Goal: Check status: Check status

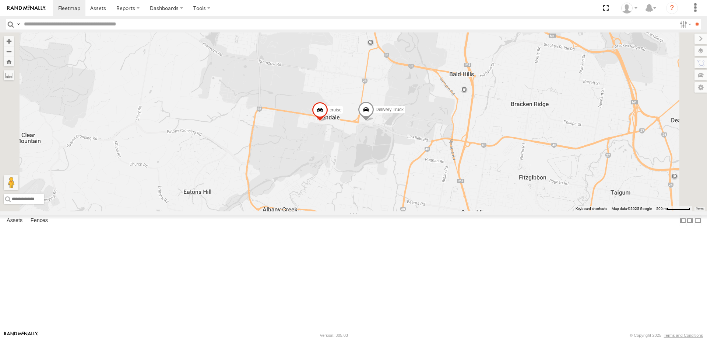
drag, startPoint x: 517, startPoint y: 121, endPoint x: 458, endPoint y: 215, distance: 110.8
click at [458, 211] on div "Small Truck Delivery Truck cruise" at bounding box center [353, 121] width 707 height 179
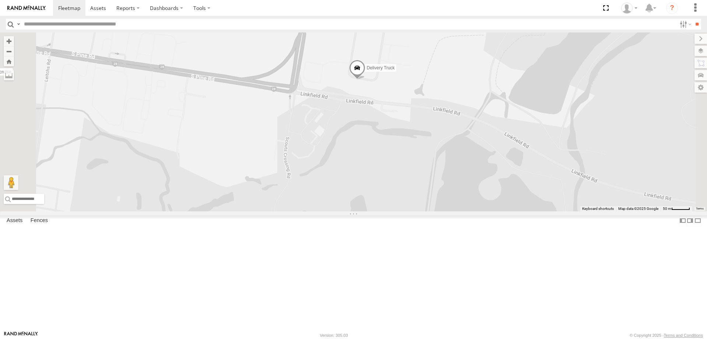
click at [365, 80] on span at bounding box center [357, 70] width 16 height 20
click at [407, 74] on div at bounding box center [357, 68] width 100 height 11
click at [367, 71] on label at bounding box center [360, 68] width 14 height 5
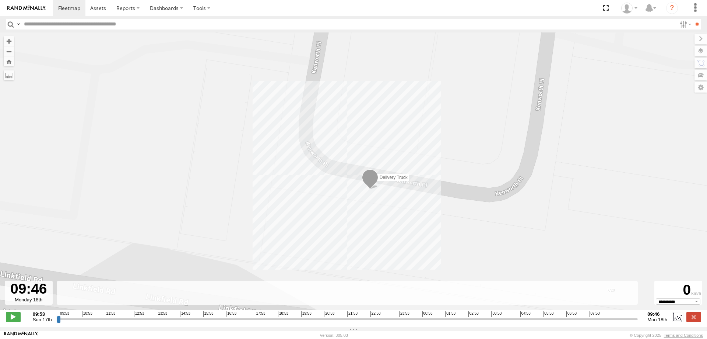
drag, startPoint x: 60, startPoint y: 325, endPoint x: 658, endPoint y: 312, distance: 597.7
type input "**********"
click at [638, 315] on input "range" at bounding box center [348, 318] width 582 height 7
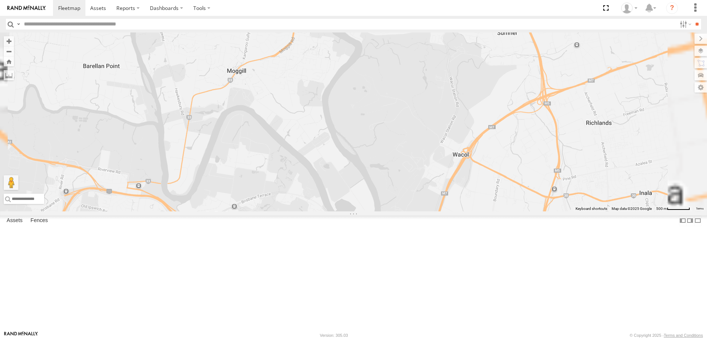
drag, startPoint x: 425, startPoint y: 239, endPoint x: 419, endPoint y: 158, distance: 81.7
click at [419, 158] on div "Small Truck" at bounding box center [353, 121] width 707 height 179
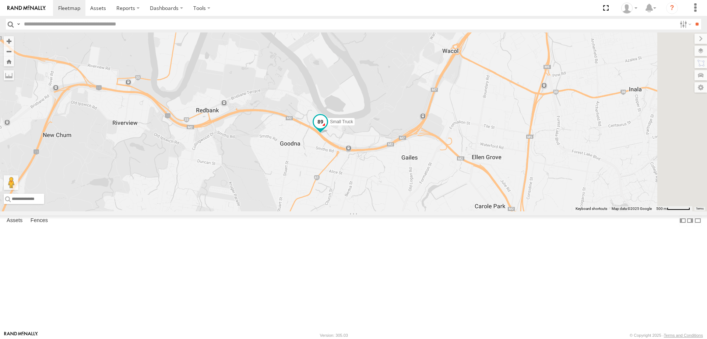
click at [327, 128] on span at bounding box center [320, 121] width 13 height 13
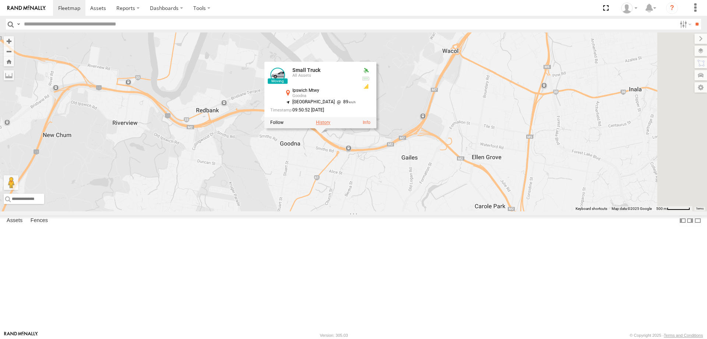
click at [330, 125] on label at bounding box center [323, 122] width 14 height 5
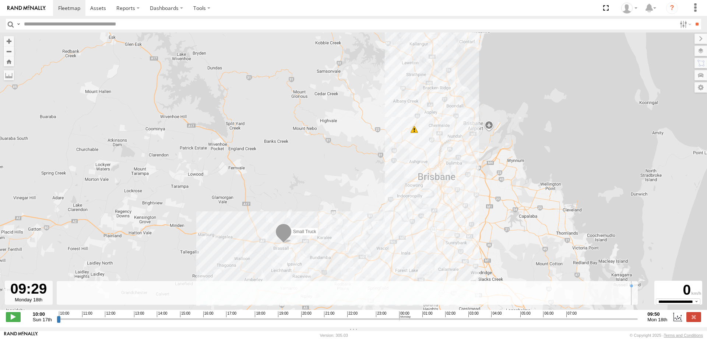
drag, startPoint x: 80, startPoint y: 325, endPoint x: 627, endPoint y: 331, distance: 546.7
click at [627, 322] on input "range" at bounding box center [348, 318] width 582 height 7
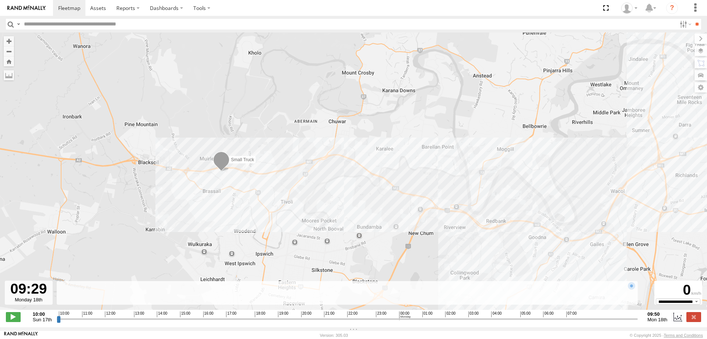
drag, startPoint x: 441, startPoint y: 230, endPoint x: 391, endPoint y: 149, distance: 94.5
click at [391, 149] on div "Small Truck 08:17 Mon" at bounding box center [353, 174] width 707 height 285
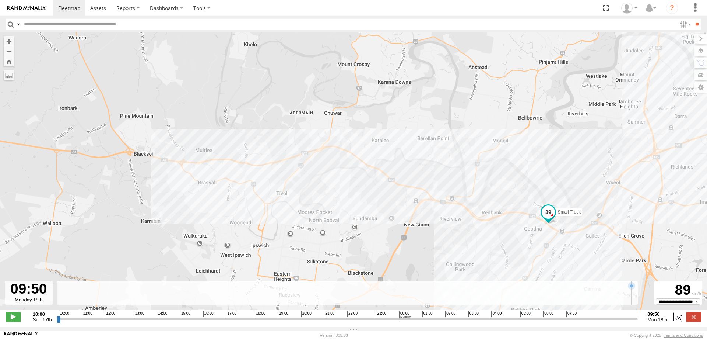
drag, startPoint x: 629, startPoint y: 323, endPoint x: 642, endPoint y: 323, distance: 12.5
type input "**********"
click at [638, 322] on input "range" at bounding box center [348, 318] width 582 height 7
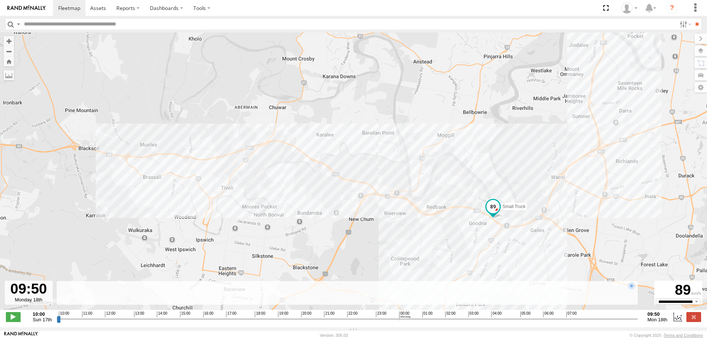
drag, startPoint x: 623, startPoint y: 247, endPoint x: 538, endPoint y: 237, distance: 85.7
click at [539, 237] on div "Small Truck 08:17 Mon" at bounding box center [353, 174] width 707 height 285
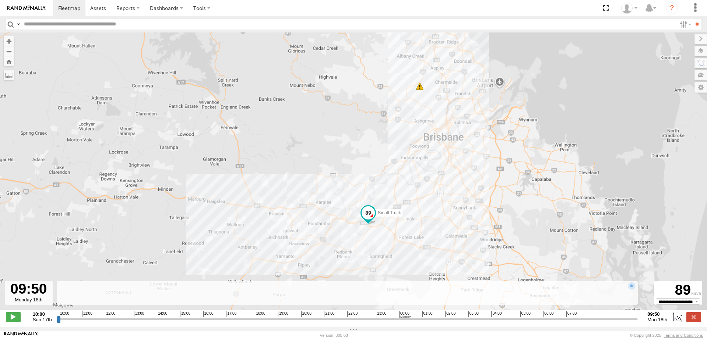
drag, startPoint x: 572, startPoint y: 245, endPoint x: 406, endPoint y: 233, distance: 166.6
click at [406, 233] on div "Small Truck 08:17 Mon" at bounding box center [353, 174] width 707 height 285
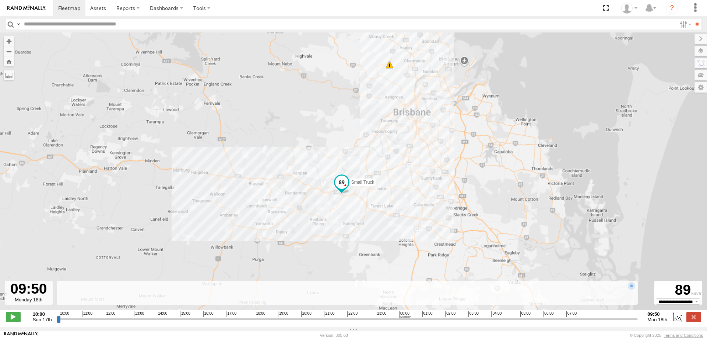
drag, startPoint x: 428, startPoint y: 209, endPoint x: 400, endPoint y: 155, distance: 60.3
click at [400, 155] on div "Small Truck 08:17 Mon" at bounding box center [353, 174] width 707 height 285
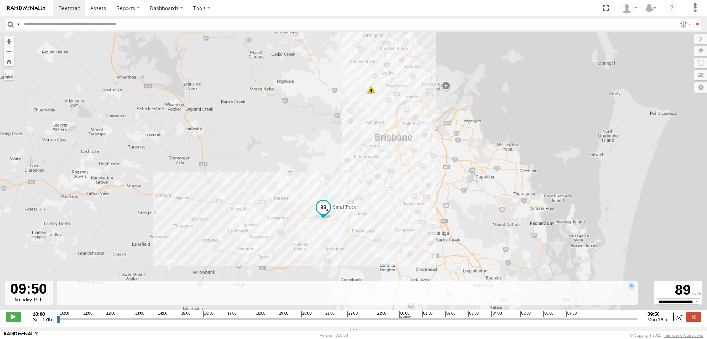
drag, startPoint x: 400, startPoint y: 155, endPoint x: 400, endPoint y: 218, distance: 62.6
click at [400, 218] on div "Small Truck 08:17 Mon" at bounding box center [353, 174] width 707 height 285
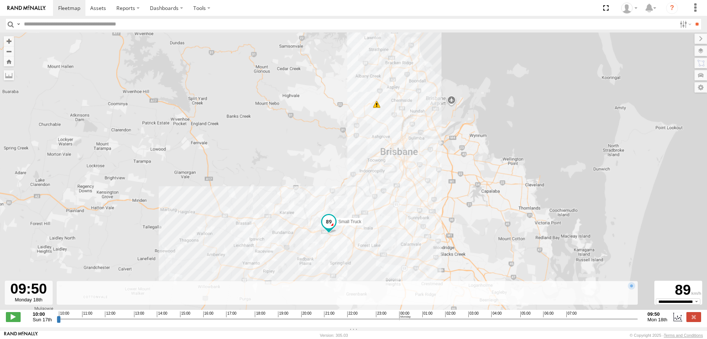
drag, startPoint x: 284, startPoint y: 122, endPoint x: 300, endPoint y: 157, distance: 38.8
click at [300, 157] on div "Small Truck 08:17 Mon" at bounding box center [353, 174] width 707 height 285
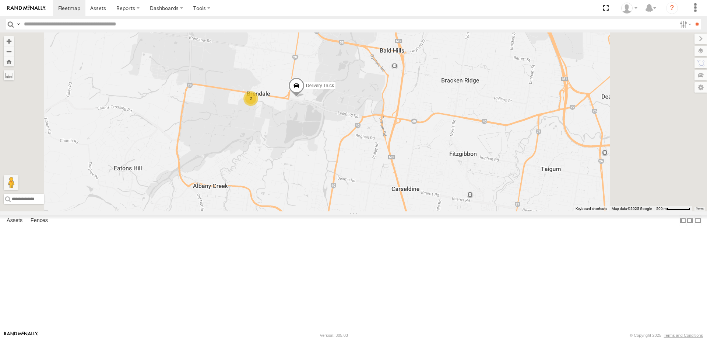
drag, startPoint x: 388, startPoint y: 151, endPoint x: 357, endPoint y: 175, distance: 39.9
click at [357, 175] on div "Delivery Truck 2" at bounding box center [353, 121] width 707 height 179
